Goal: Information Seeking & Learning: Learn about a topic

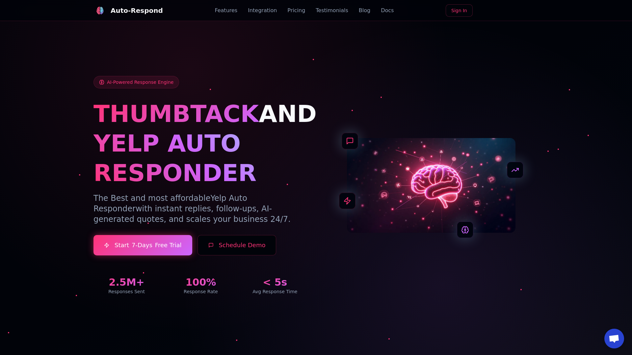
click at [359, 11] on link "Blog" at bounding box center [365, 11] width 12 height 8
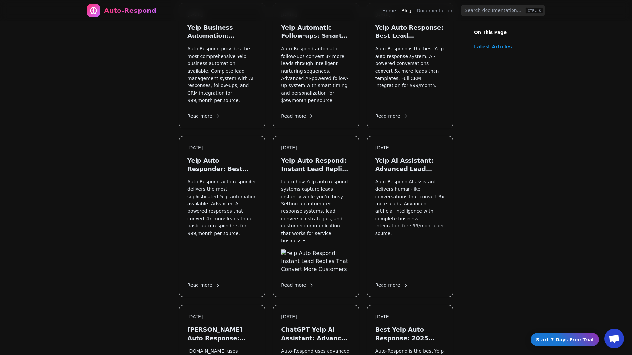
scroll to position [795, 0]
